Goal: Entertainment & Leisure: Consume media (video, audio)

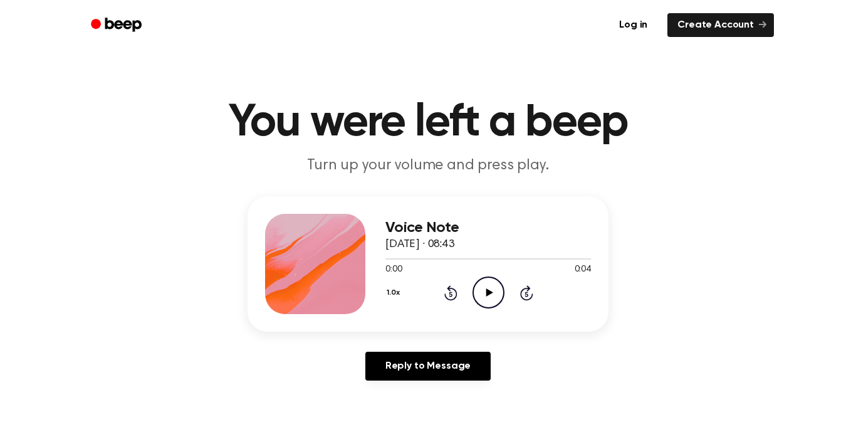
click at [496, 298] on icon "Play Audio" at bounding box center [489, 292] width 32 height 32
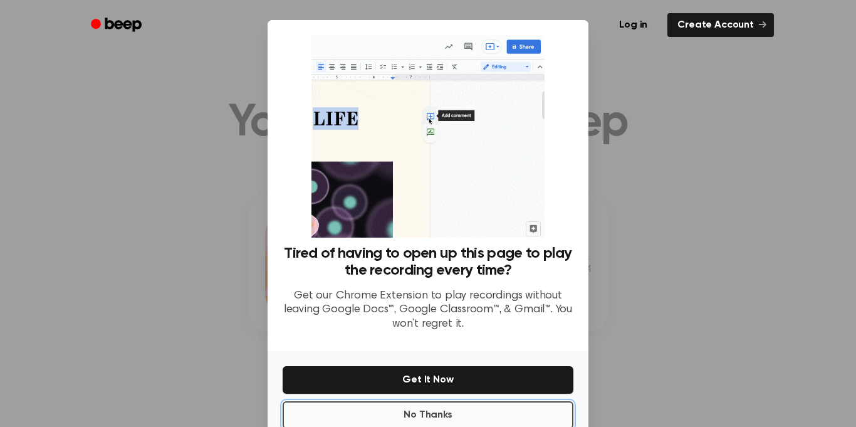
click at [500, 413] on button "No Thanks" at bounding box center [428, 415] width 291 height 28
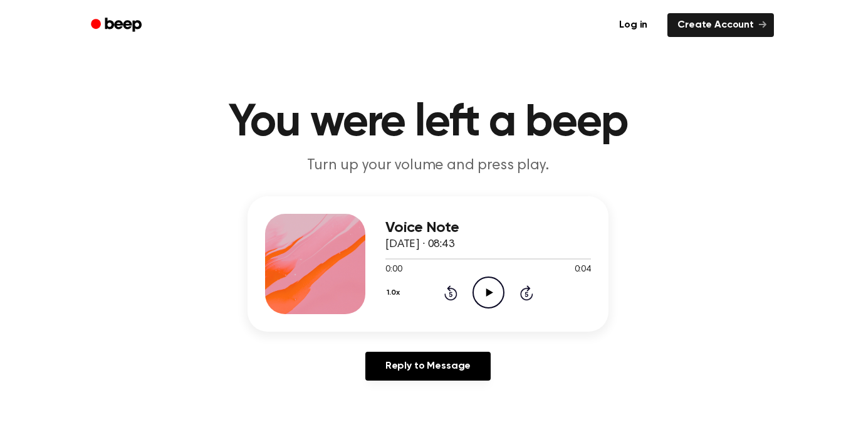
click at [487, 294] on icon at bounding box center [489, 292] width 7 height 8
click at [486, 293] on icon "Play Audio" at bounding box center [489, 292] width 32 height 32
click at [484, 289] on icon "Play Audio" at bounding box center [489, 292] width 32 height 32
click at [494, 285] on icon "Play Audio" at bounding box center [489, 292] width 32 height 32
click at [488, 306] on icon "Play Audio" at bounding box center [489, 292] width 32 height 32
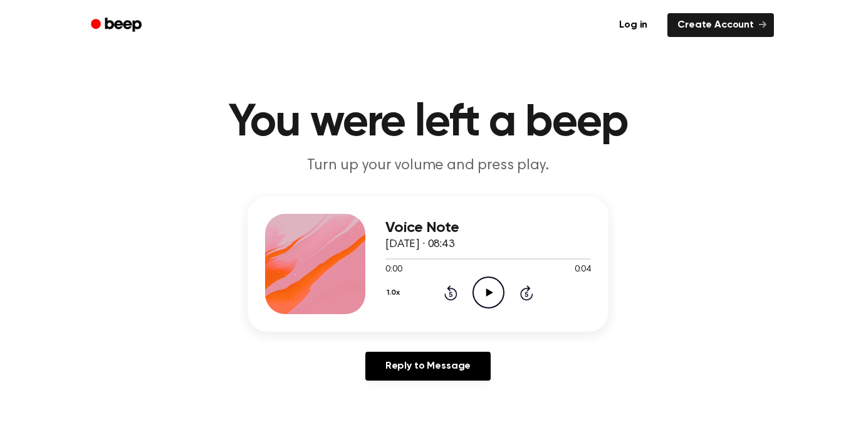
click at [491, 301] on icon "Play Audio" at bounding box center [489, 292] width 32 height 32
click at [484, 300] on icon "Play Audio" at bounding box center [489, 292] width 32 height 32
click at [490, 293] on icon at bounding box center [489, 292] width 7 height 8
click at [496, 294] on icon "Play Audio" at bounding box center [489, 292] width 32 height 32
